Goal: Register for event/course

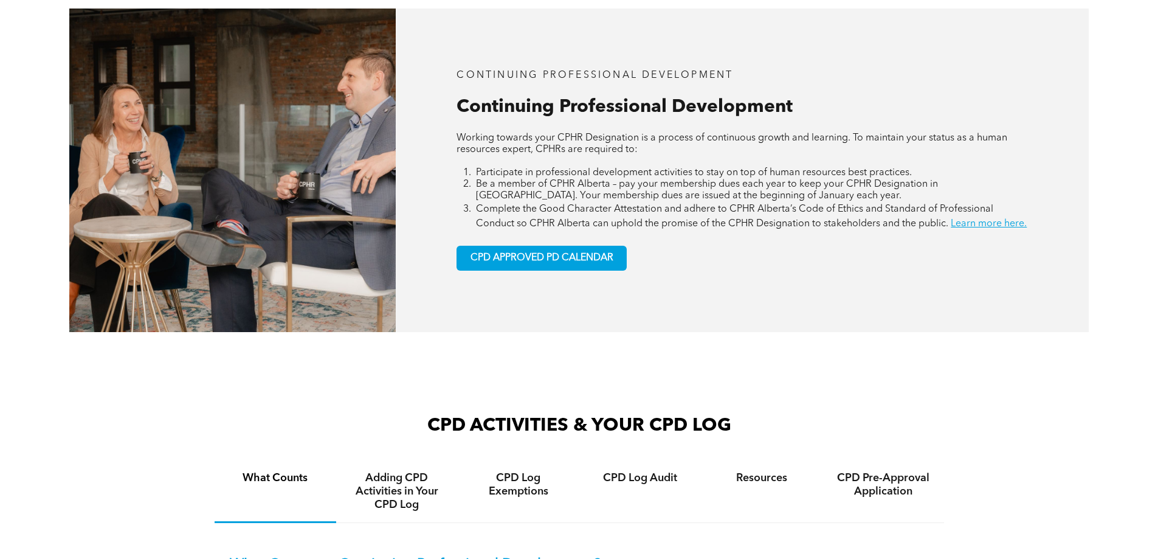
scroll to position [608, 0]
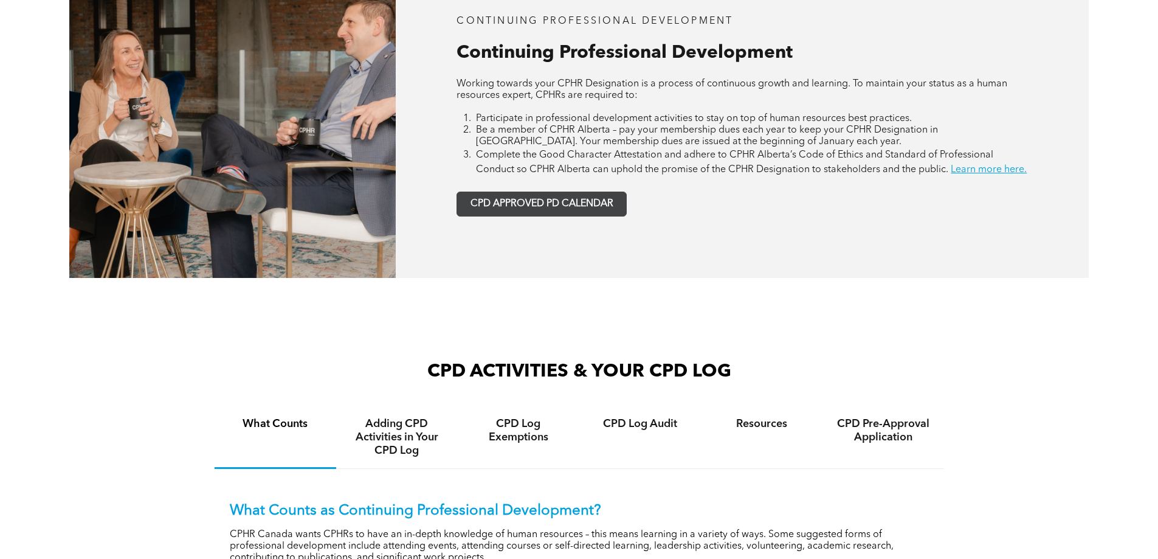
click at [536, 210] on span "CPD APPROVED PD CALENDAR" at bounding box center [542, 204] width 143 height 12
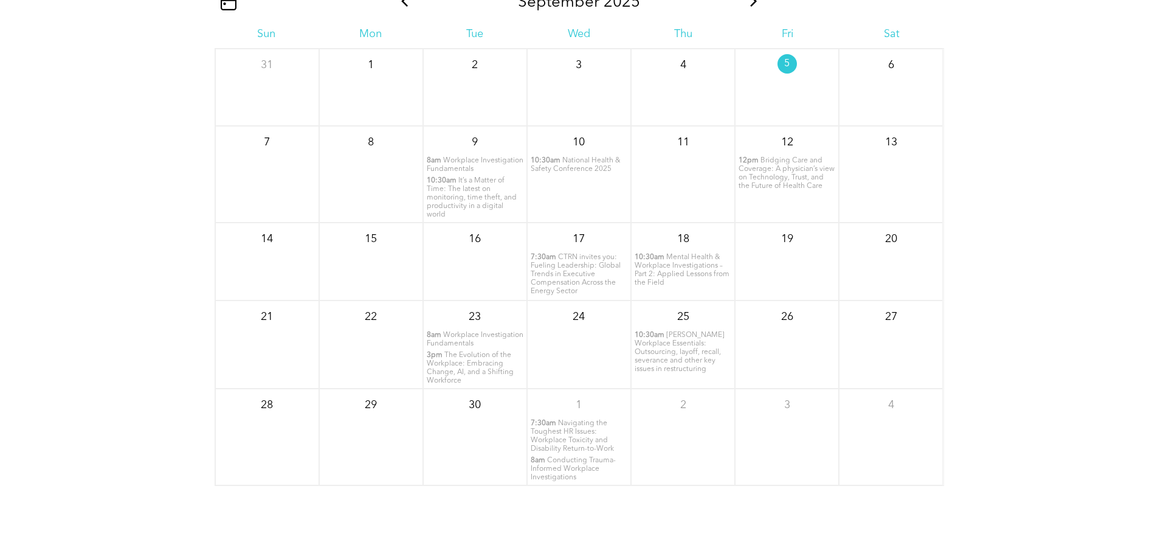
scroll to position [1598, 0]
click at [449, 342] on span "Workplace Investigation Fundamentals" at bounding box center [475, 334] width 97 height 16
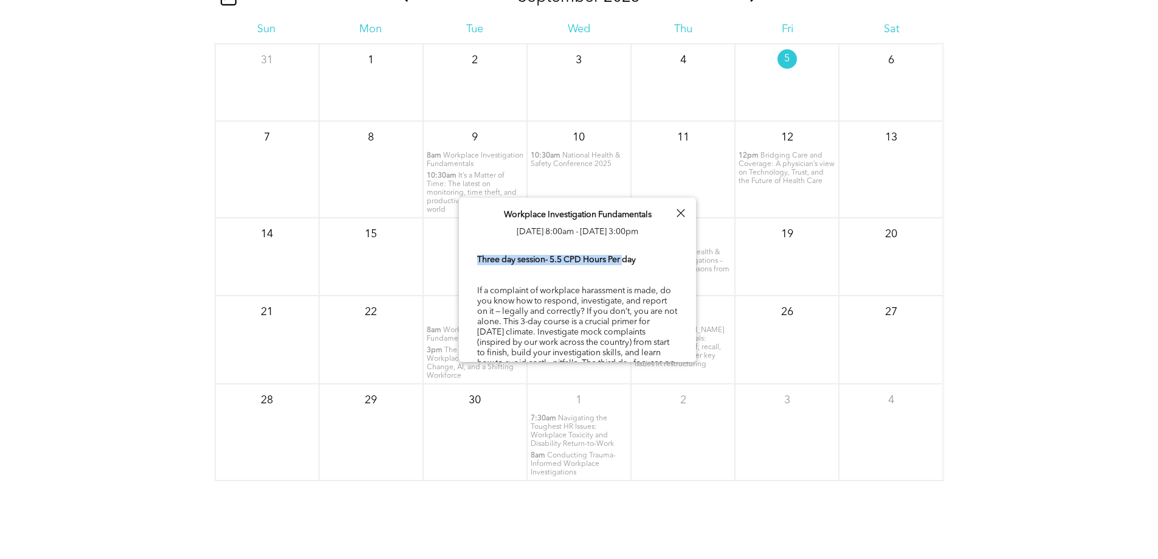
drag, startPoint x: 474, startPoint y: 275, endPoint x: 626, endPoint y: 271, distance: 151.4
click at [626, 271] on div "Workplace Investigation Fundamentals [DATE] 8:00am - [DATE] 3:00pm Three day se…" at bounding box center [577, 302] width 237 height 208
click at [632, 293] on div "Three day session- 5.5 CPD Hours Per day If a complaint of workplace harassment…" at bounding box center [577, 326] width 201 height 147
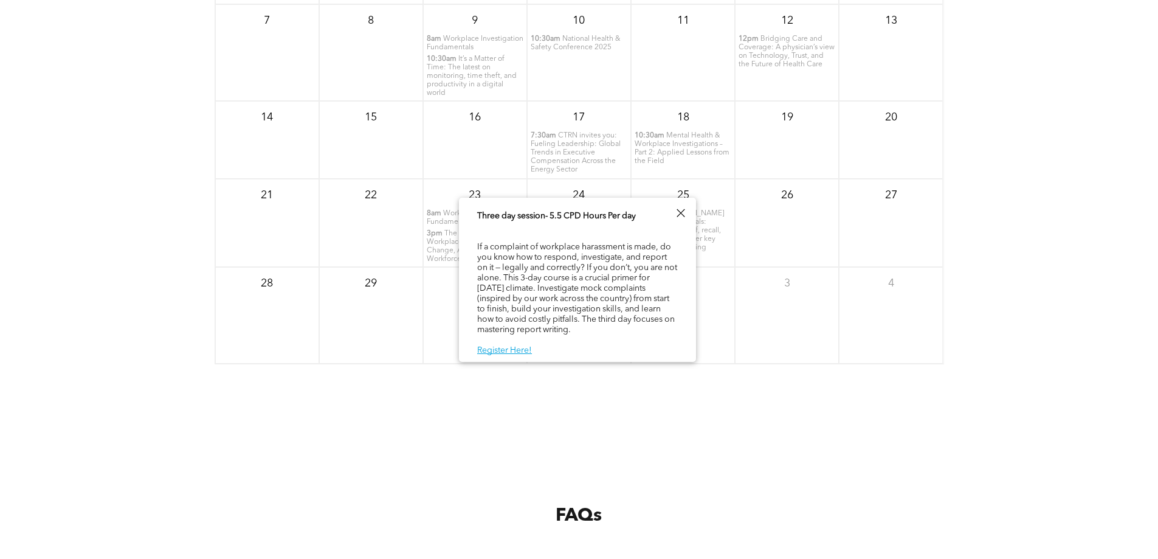
scroll to position [1720, 0]
click at [685, 216] on div at bounding box center [680, 213] width 16 height 16
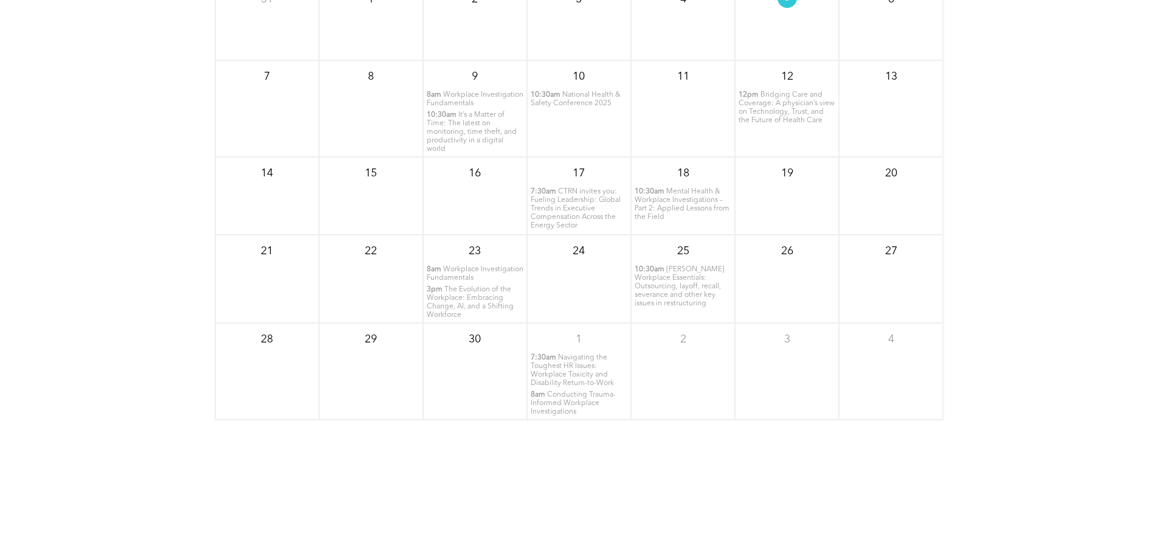
scroll to position [1355, 0]
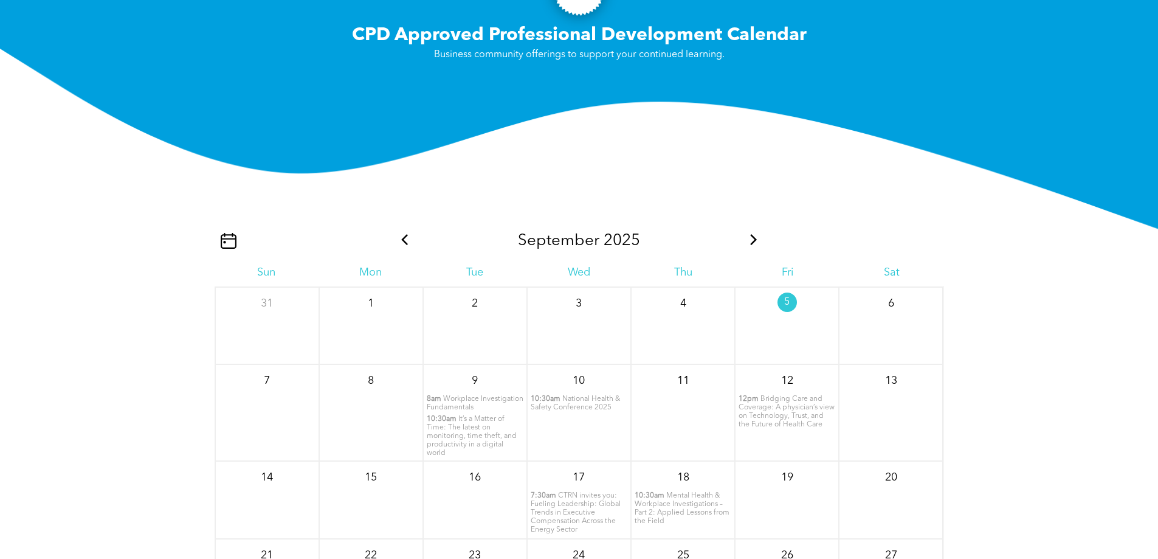
click at [756, 245] on icon at bounding box center [754, 239] width 16 height 11
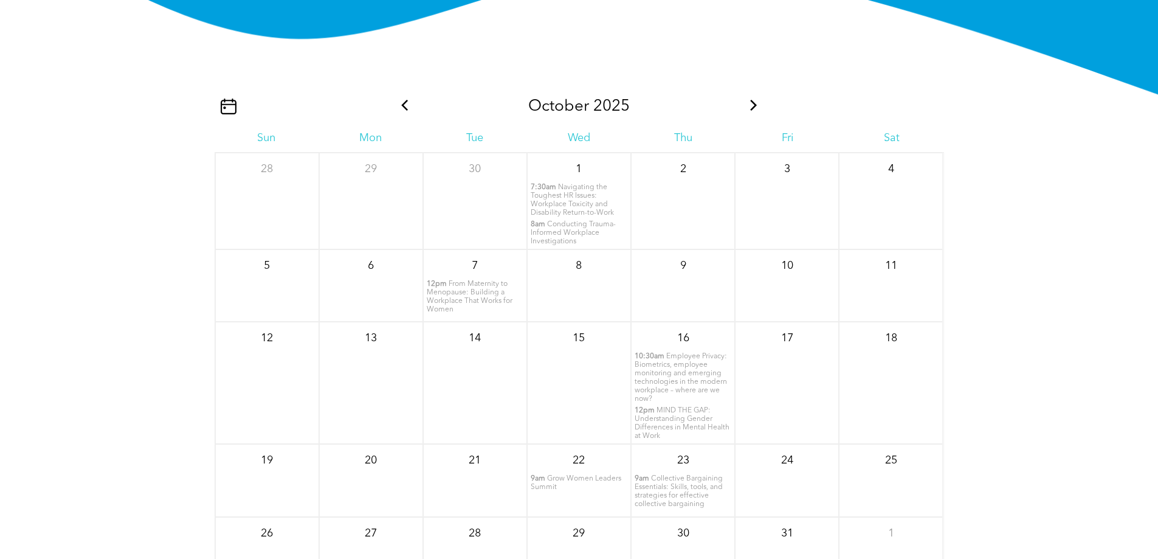
scroll to position [1477, 0]
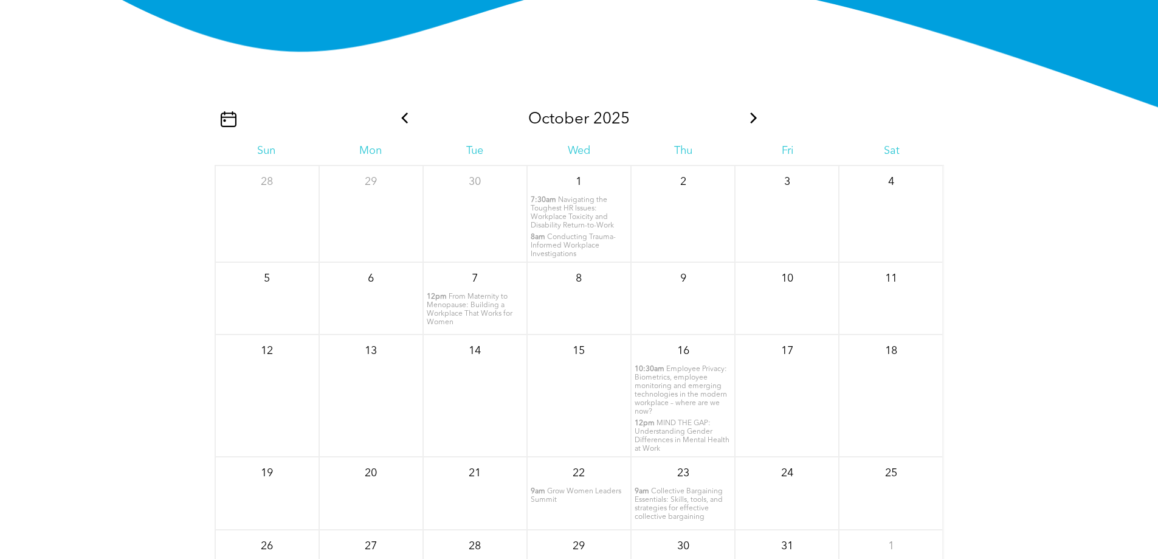
click at [756, 123] on icon at bounding box center [754, 117] width 16 height 11
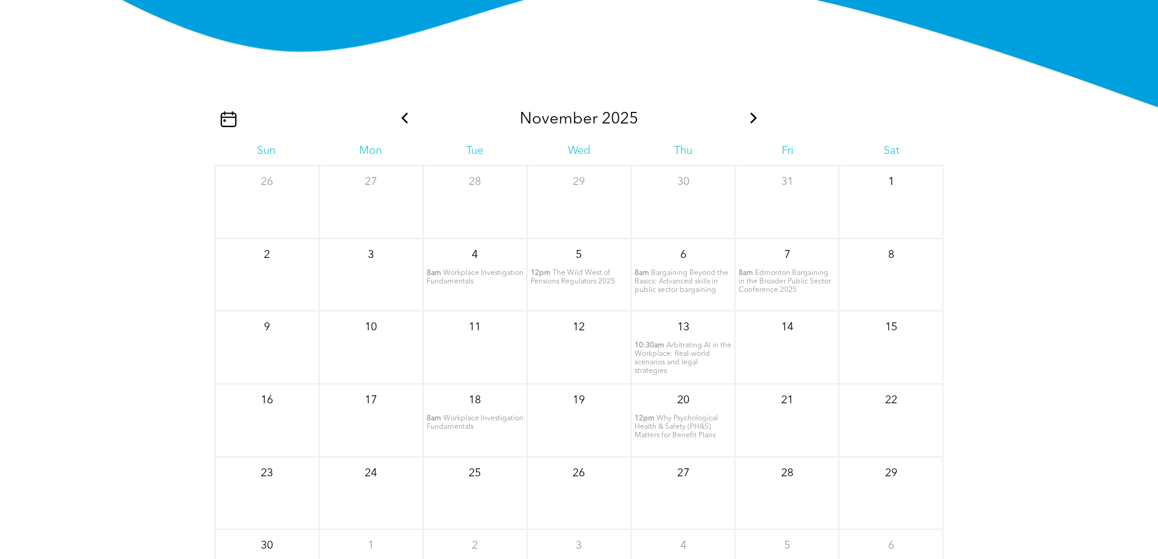
click at [452, 285] on span "Workplace Investigation Fundamentals" at bounding box center [475, 277] width 97 height 16
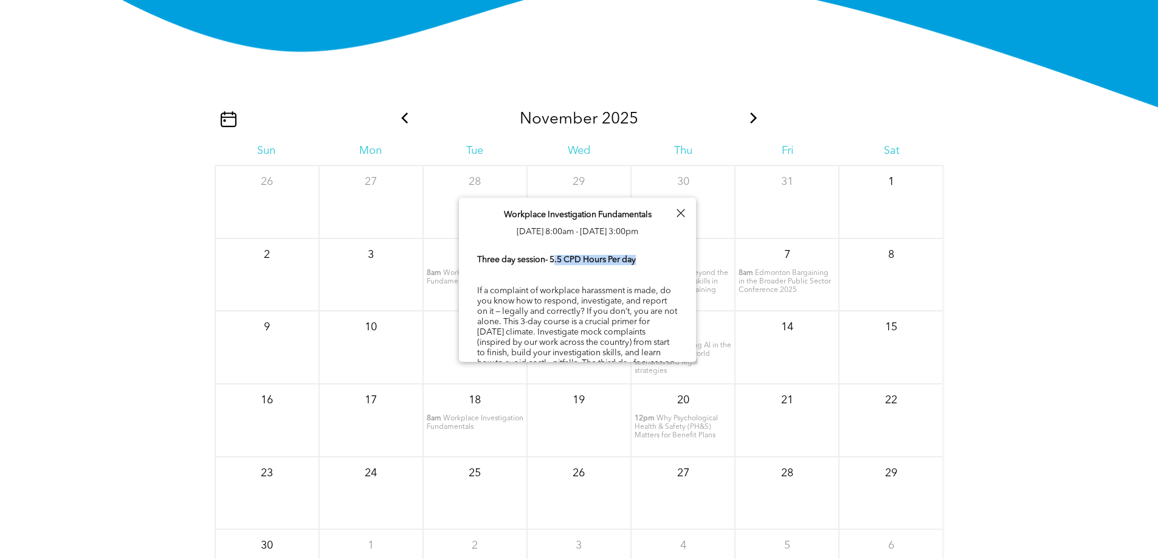
drag, startPoint x: 554, startPoint y: 278, endPoint x: 638, endPoint y: 275, distance: 84.5
click at [636, 264] on b "Three day session- 5.5 CPD Hours Per day" at bounding box center [556, 259] width 159 height 9
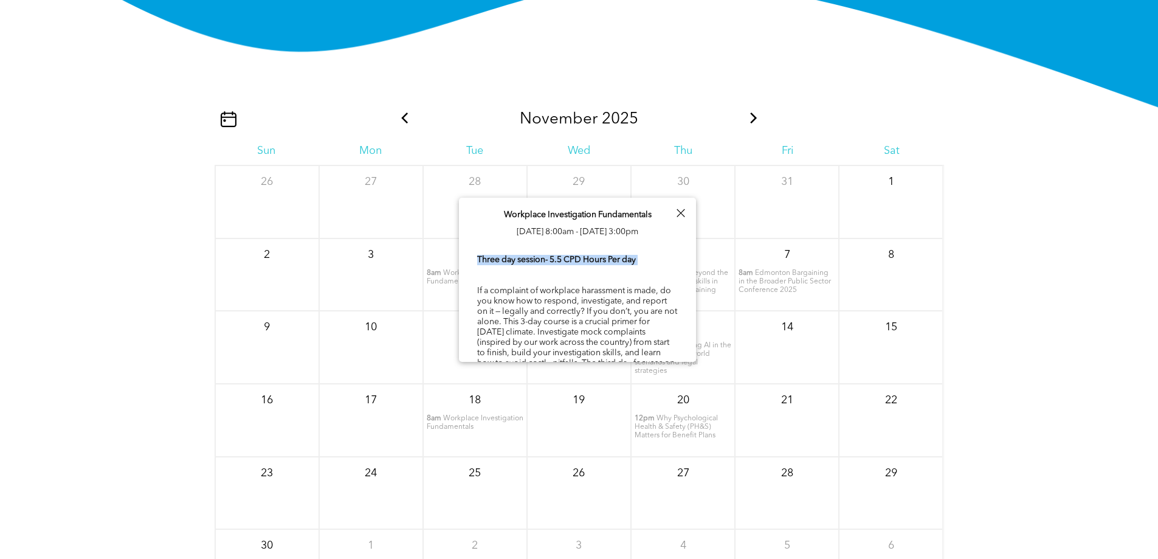
click at [637, 286] on div "Three day session- 5.5 CPD Hours Per day If a complaint of workplace harassment…" at bounding box center [577, 326] width 201 height 147
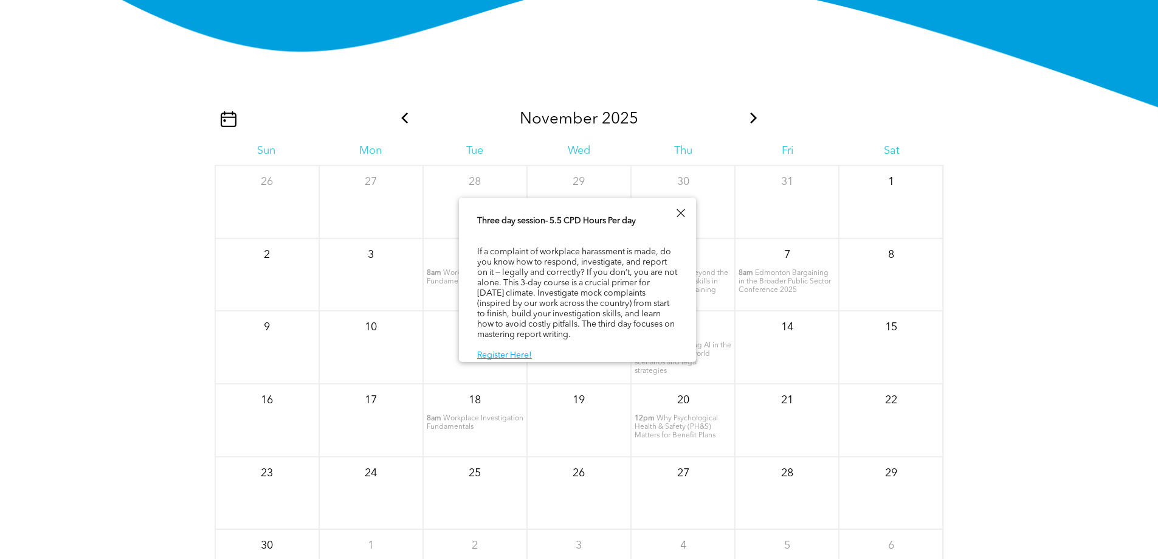
scroll to position [61, 0]
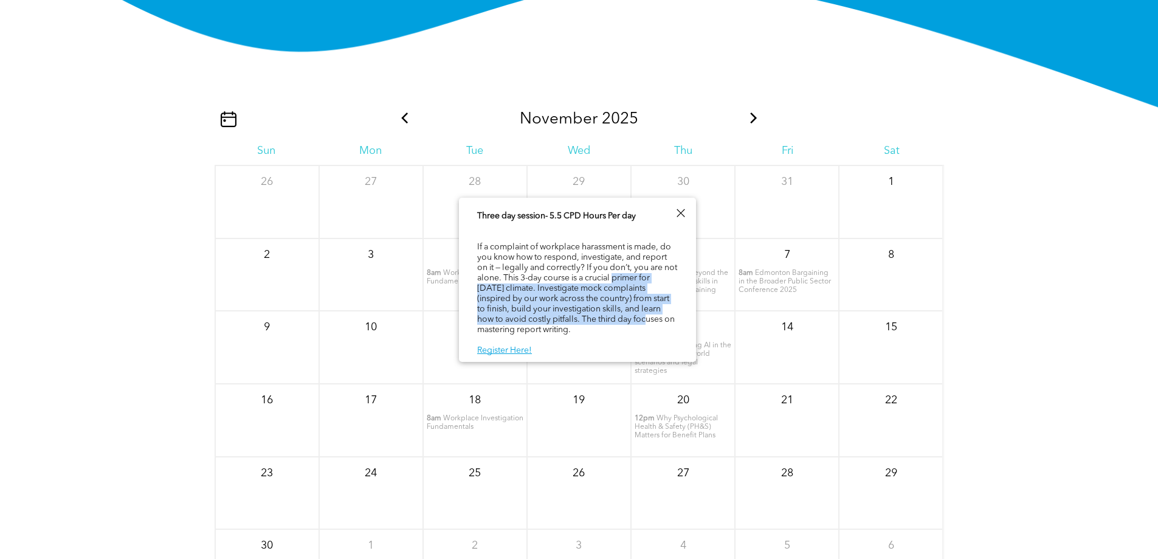
drag, startPoint x: 477, startPoint y: 284, endPoint x: 609, endPoint y: 314, distance: 135.1
click at [571, 317] on div "Three day session- 5.5 CPD Hours Per day If a complaint of workplace harassment…" at bounding box center [577, 283] width 201 height 147
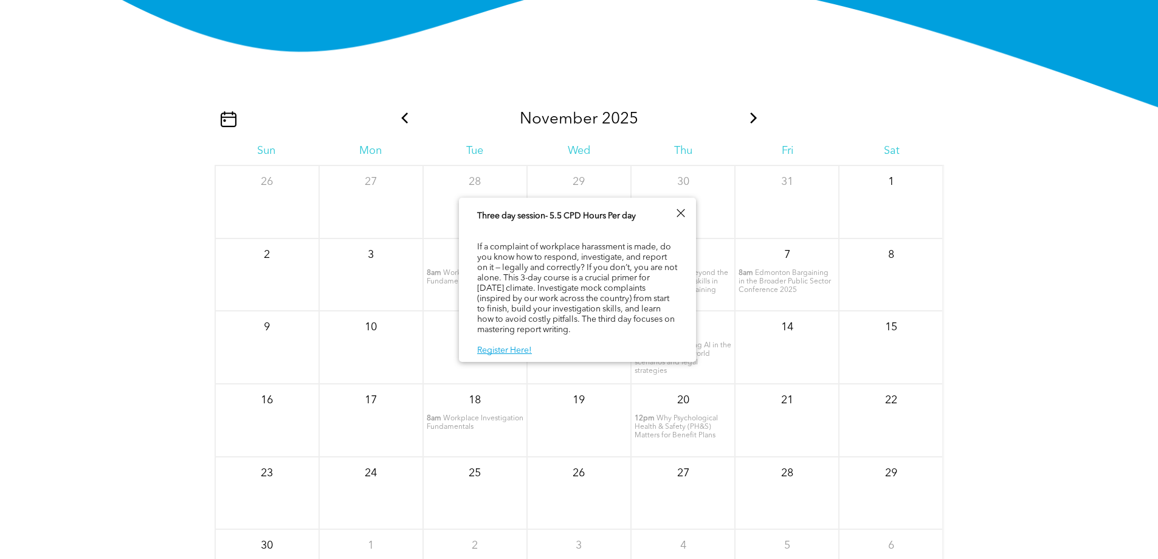
click at [613, 313] on div "Three day session- 5.5 CPD Hours Per day If a complaint of workplace harassment…" at bounding box center [577, 283] width 201 height 147
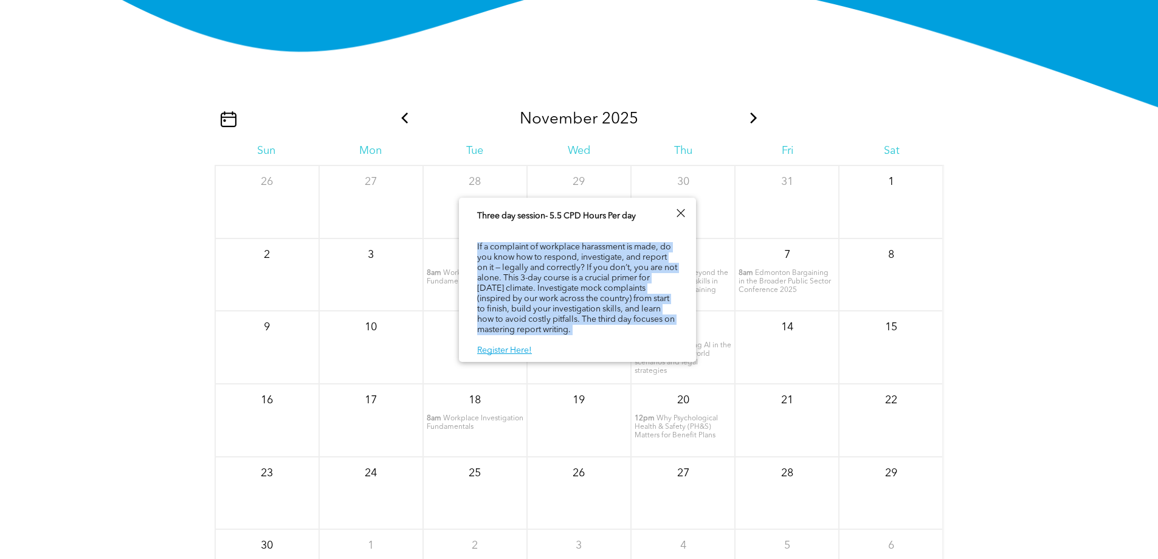
click at [613, 313] on div "Three day session- 5.5 CPD Hours Per day If a complaint of workplace harassment…" at bounding box center [577, 283] width 201 height 147
click at [609, 324] on div "Three day session- 5.5 CPD Hours Per day If a complaint of workplace harassment…" at bounding box center [577, 283] width 201 height 147
drag, startPoint x: 533, startPoint y: 331, endPoint x: 539, endPoint y: 266, distance: 65.3
click at [493, 261] on div "Three day session- 5.5 CPD Hours Per day If a complaint of workplace harassment…" at bounding box center [577, 283] width 201 height 147
click at [575, 283] on div "Three day session- 5.5 CPD Hours Per day If a complaint of workplace harassment…" at bounding box center [577, 283] width 201 height 147
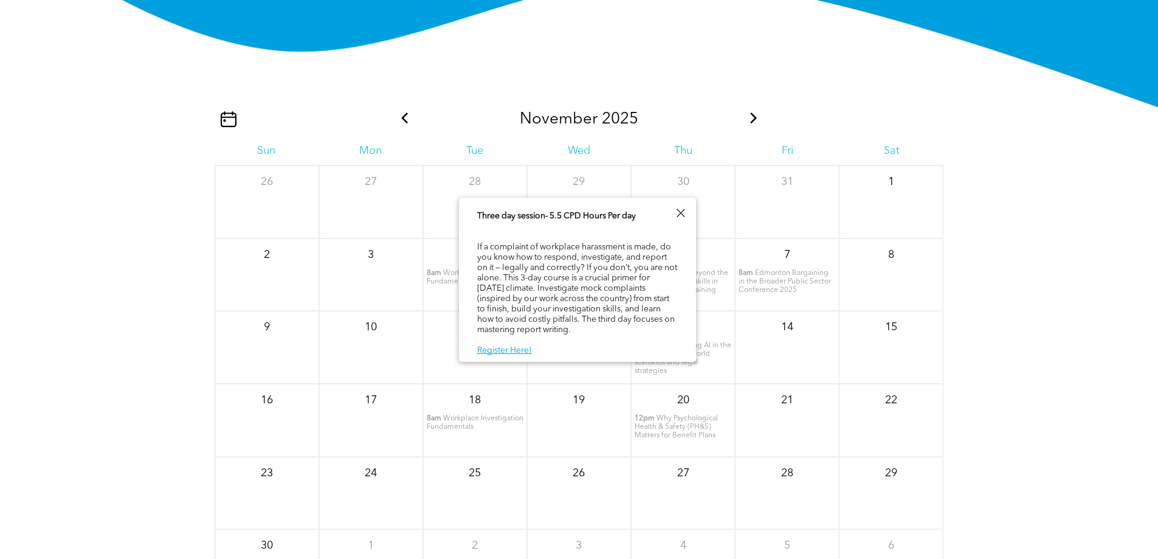
scroll to position [62, 0]
click at [516, 351] on link "Register Here!" at bounding box center [504, 350] width 55 height 9
click at [685, 212] on div at bounding box center [680, 213] width 16 height 16
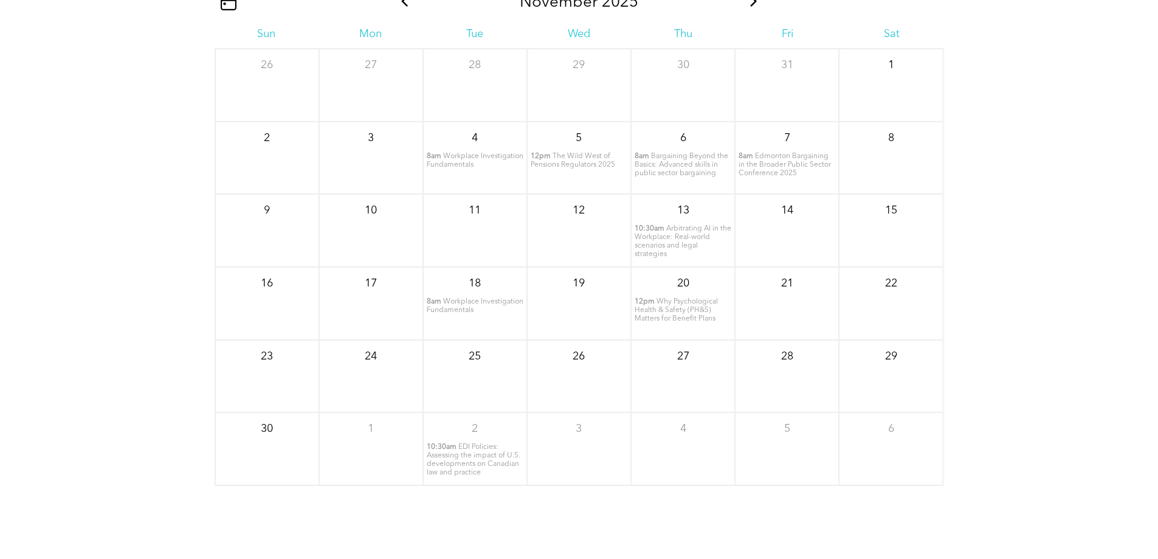
scroll to position [1598, 0]
click at [458, 309] on span "Workplace Investigation Fundamentals" at bounding box center [475, 301] width 97 height 16
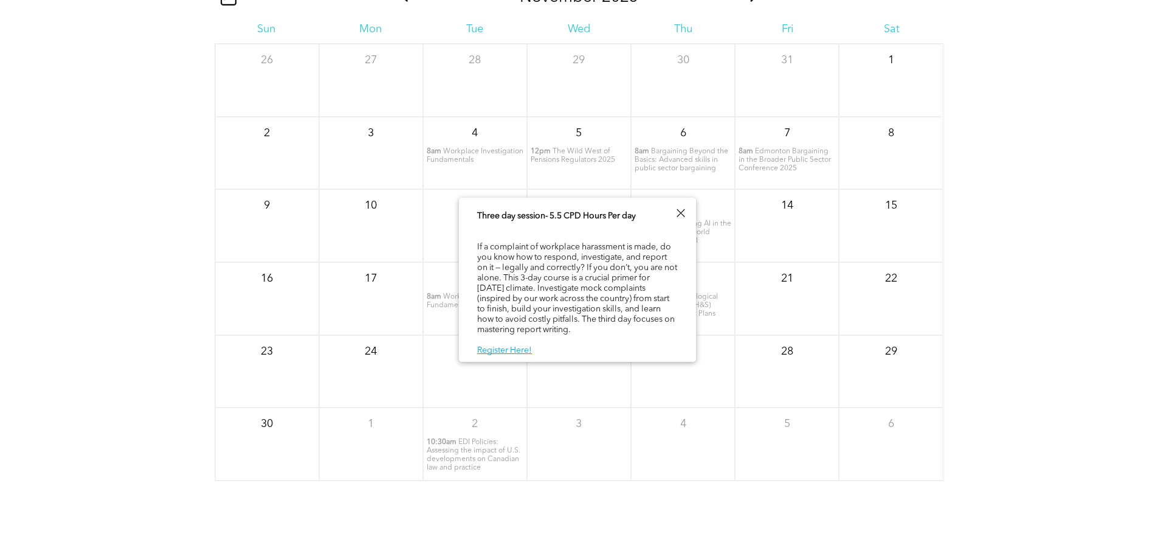
scroll to position [62, 0]
click at [680, 212] on div at bounding box center [680, 213] width 16 height 16
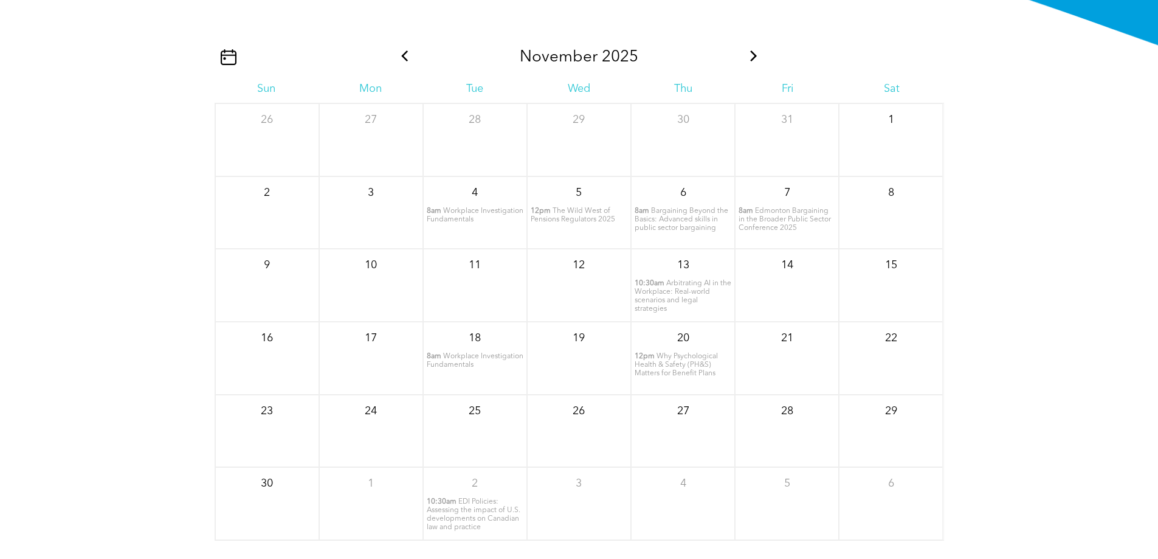
scroll to position [1537, 0]
click at [754, 63] on icon at bounding box center [753, 57] width 7 height 11
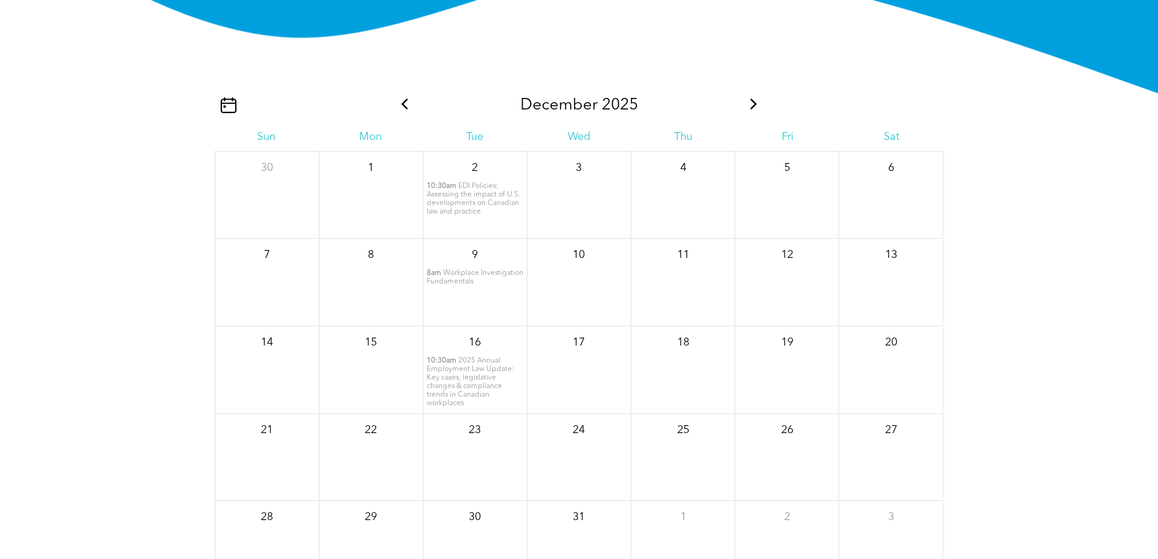
scroll to position [1233, 0]
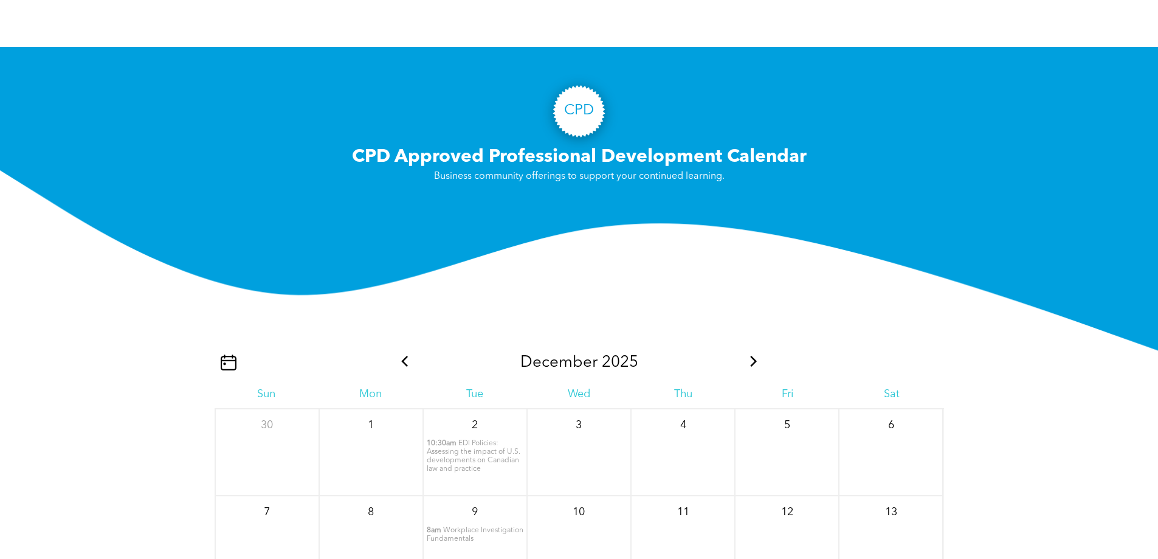
click at [757, 367] on icon at bounding box center [754, 361] width 16 height 11
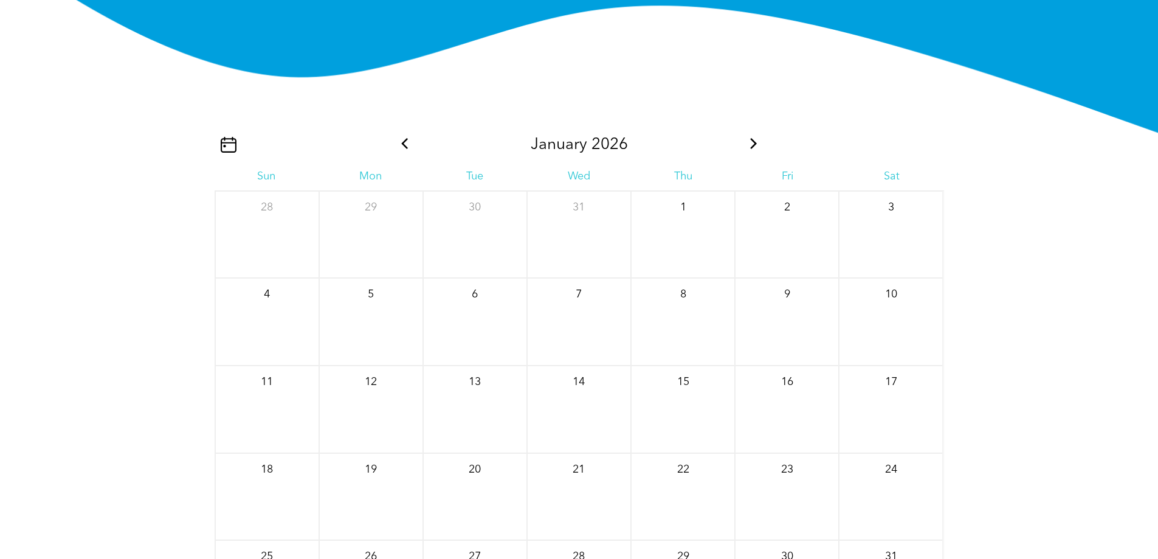
scroll to position [1477, 0]
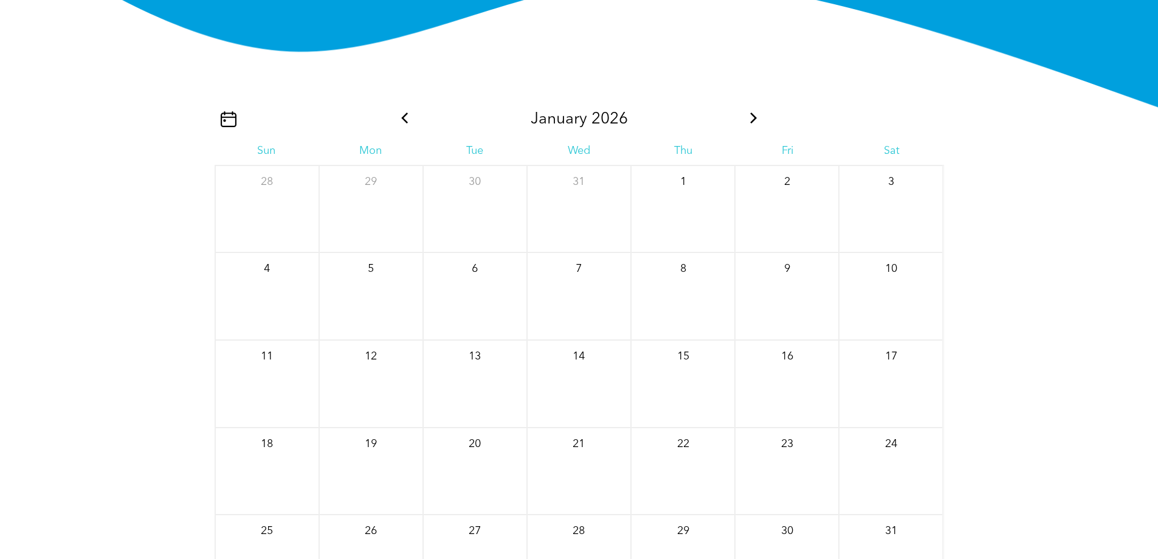
click at [409, 123] on icon at bounding box center [405, 117] width 16 height 11
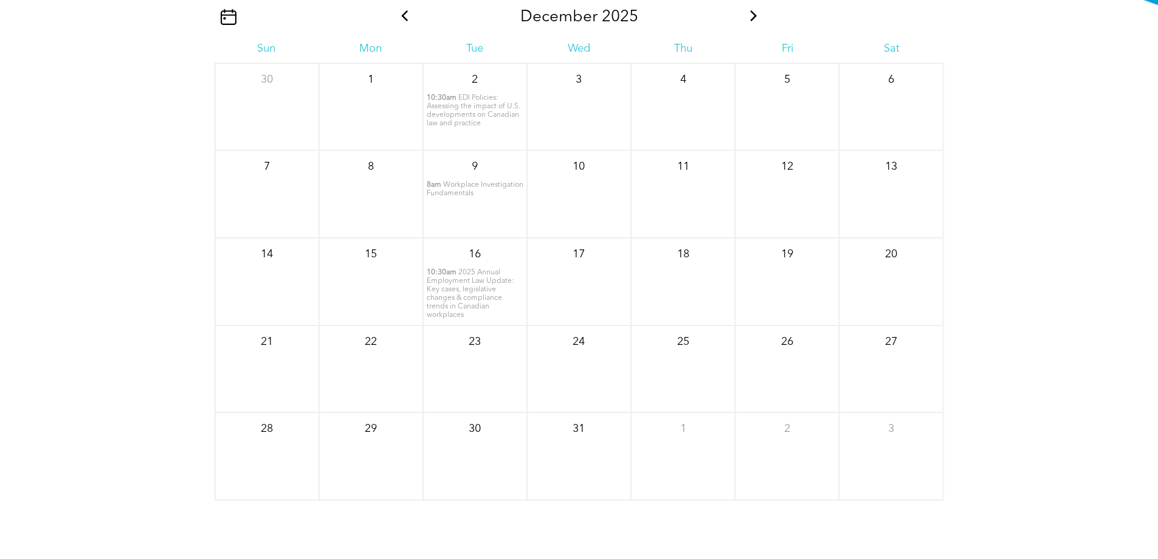
scroll to position [1598, 0]
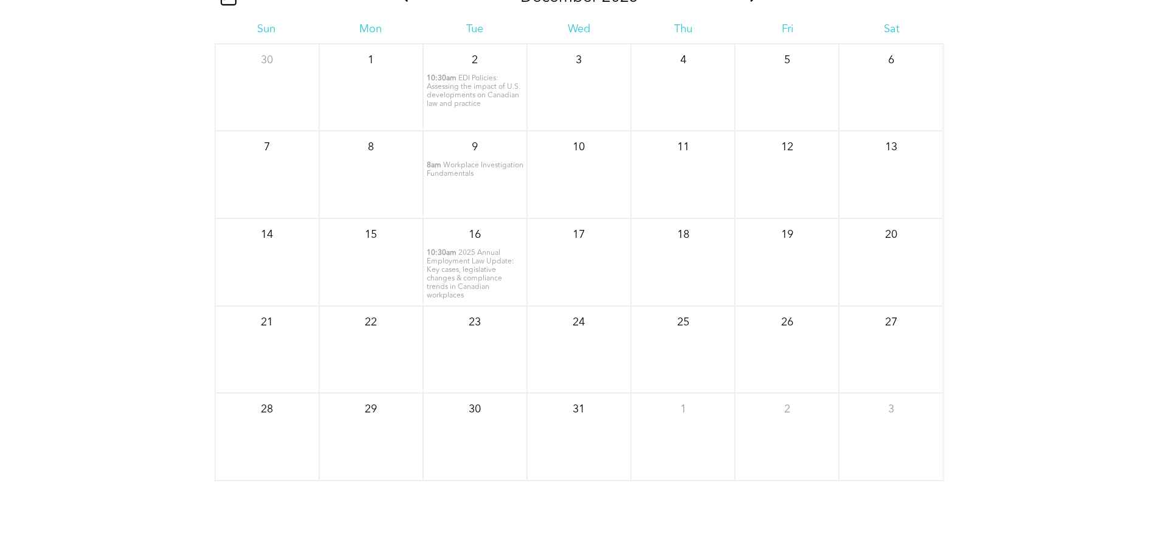
click at [491, 178] on span "Workplace Investigation Fundamentals" at bounding box center [475, 170] width 97 height 16
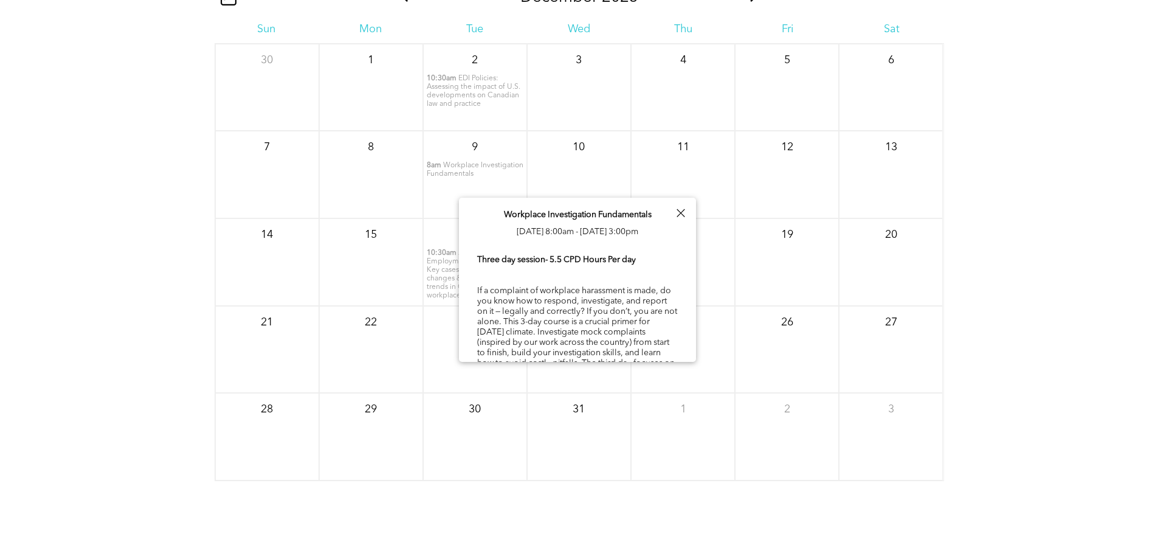
drag, startPoint x: 482, startPoint y: 232, endPoint x: 658, endPoint y: 228, distance: 176.3
click at [652, 228] on p "Workplace Investigation Fundamentals [DATE] 8:00am - [DATE] 3:00pm" at bounding box center [578, 223] width 148 height 34
click at [653, 264] on div "Workplace Investigation Fundamentals [DATE] 8:00am - [DATE] 3:00pm Three day se…" at bounding box center [577, 302] width 237 height 208
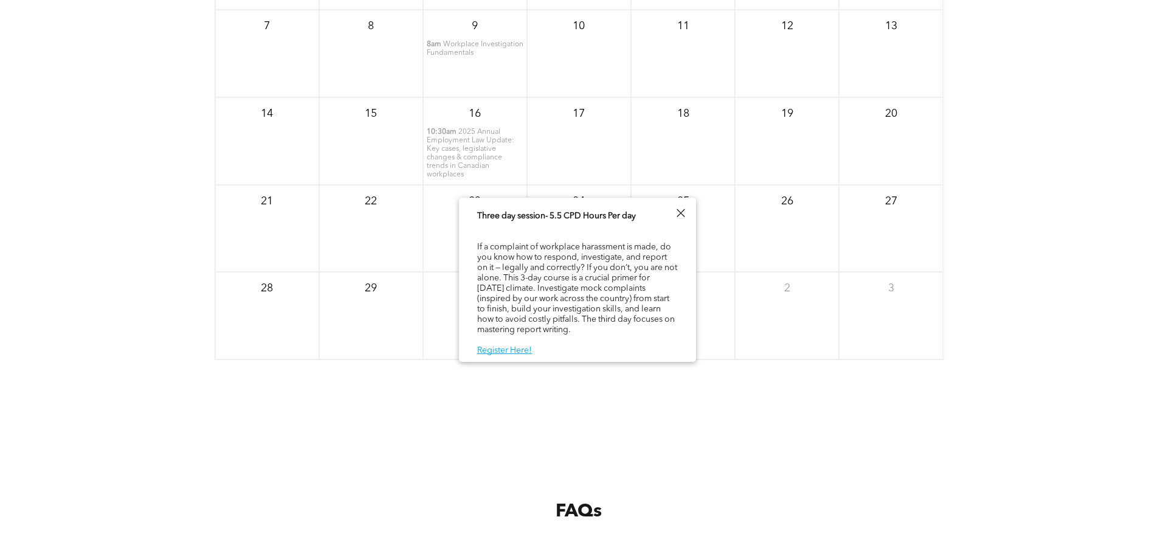
scroll to position [1720, 0]
click at [515, 349] on link "Register Here!" at bounding box center [504, 350] width 55 height 9
click at [686, 210] on div at bounding box center [680, 213] width 16 height 16
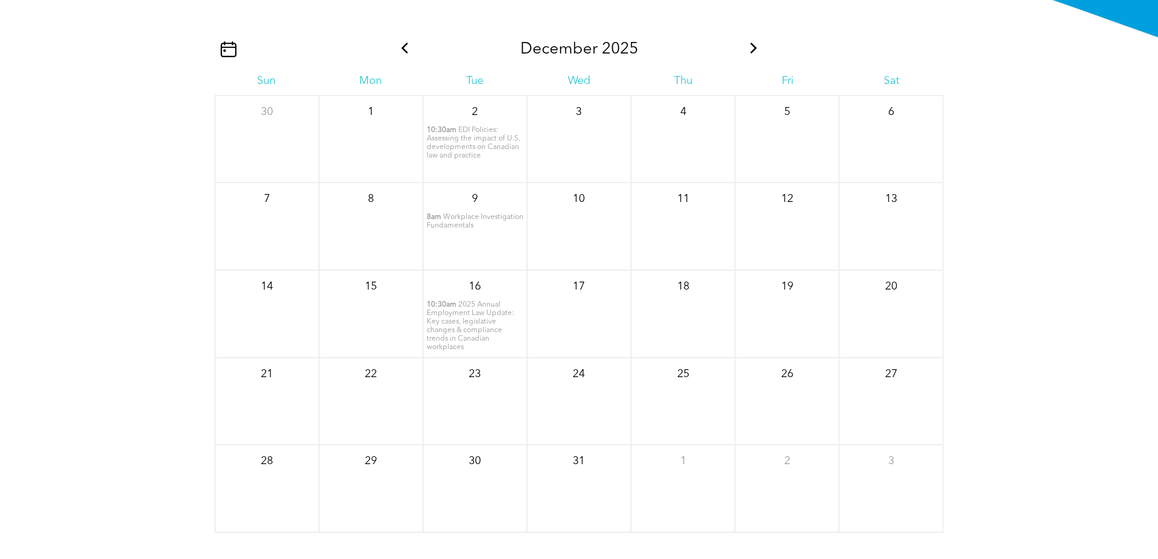
scroll to position [1537, 0]
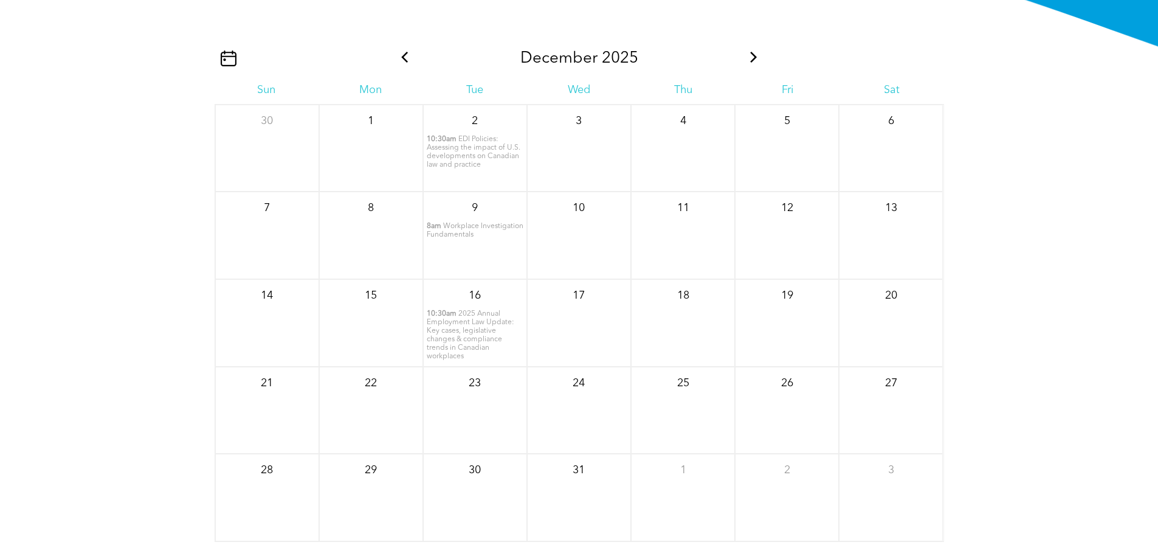
click at [410, 68] on span at bounding box center [405, 58] width 16 height 19
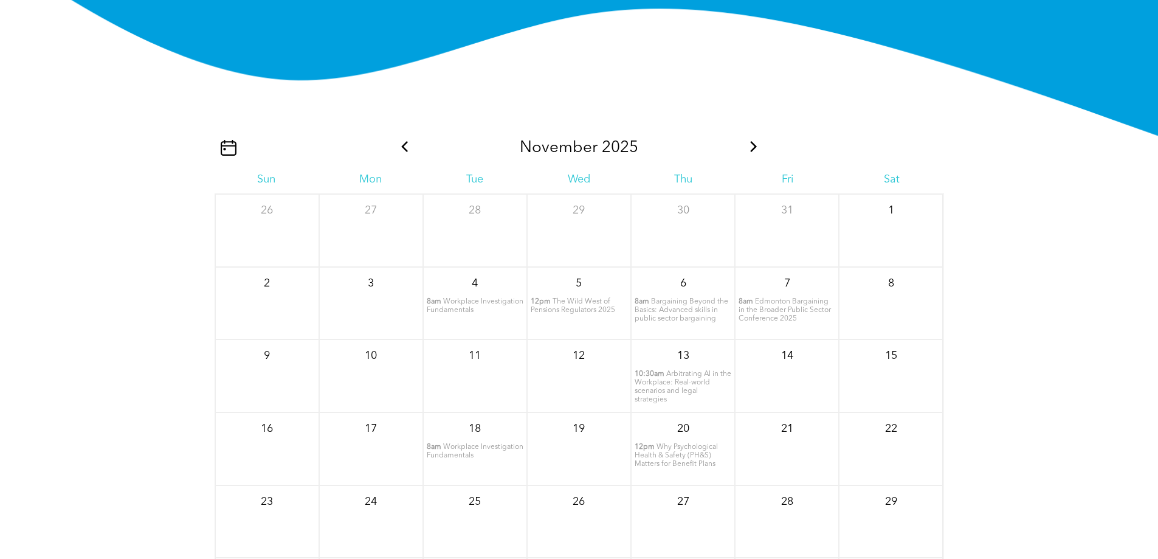
scroll to position [1416, 0]
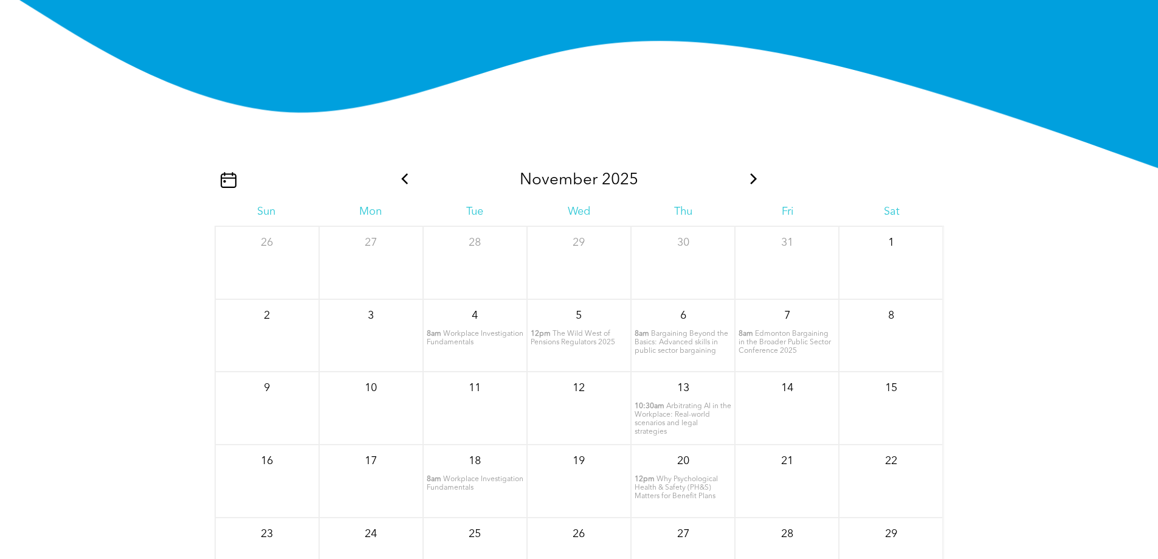
click at [391, 188] on div at bounding box center [306, 180] width 182 height 16
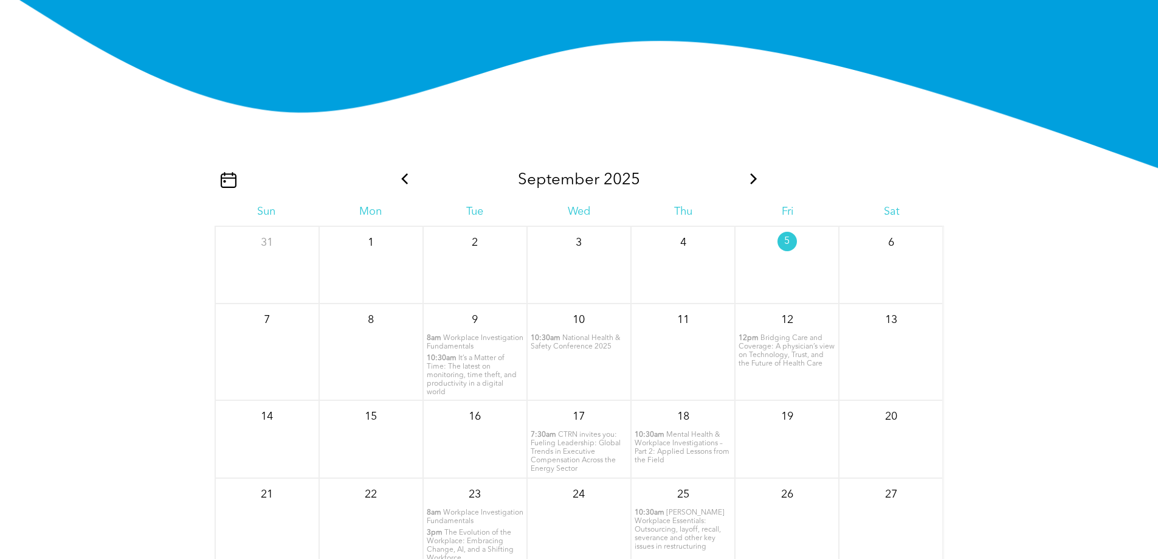
click at [399, 184] on icon at bounding box center [405, 178] width 16 height 11
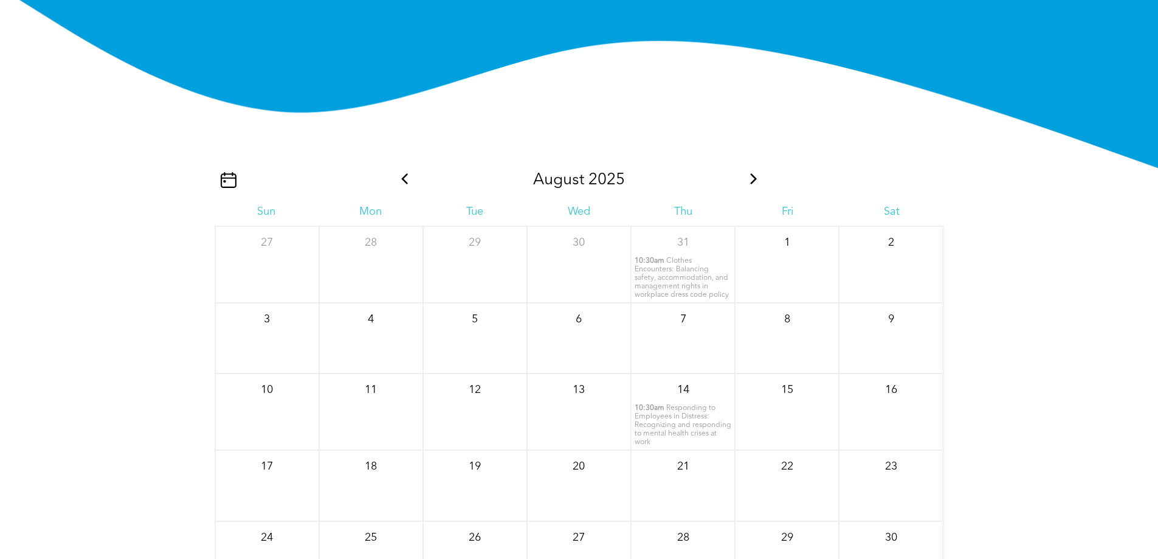
click at [751, 184] on icon at bounding box center [754, 178] width 16 height 11
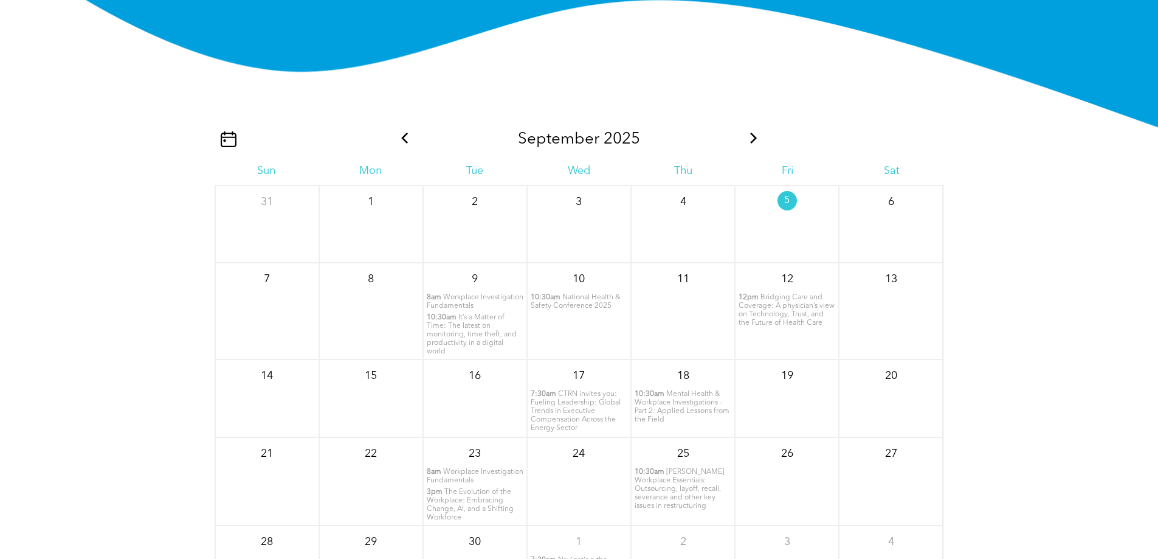
scroll to position [1294, 0]
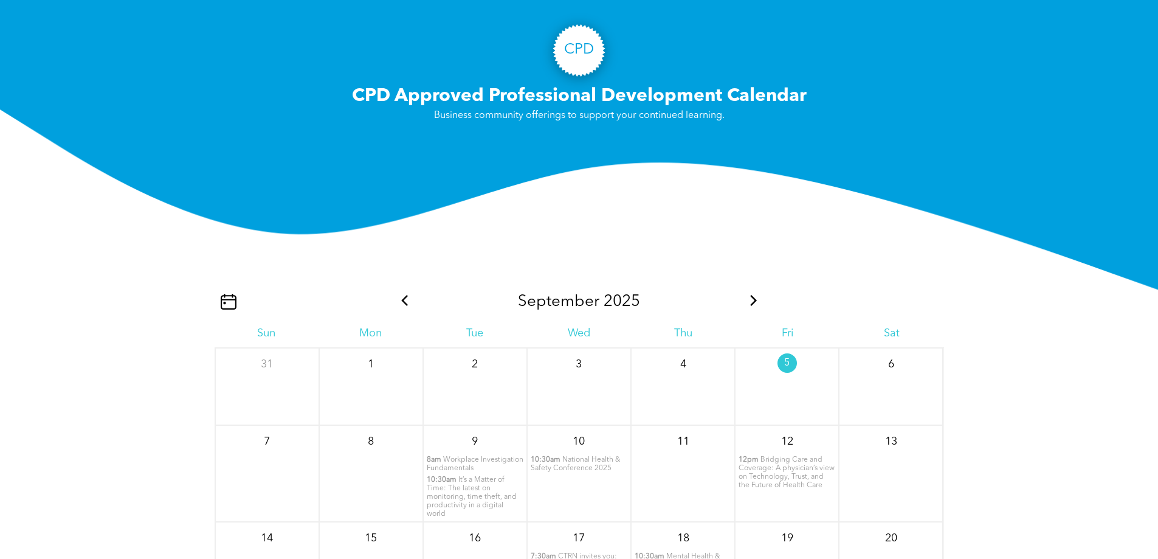
click at [412, 311] on span at bounding box center [405, 301] width 16 height 19
